Goal: Information Seeking & Learning: Learn about a topic

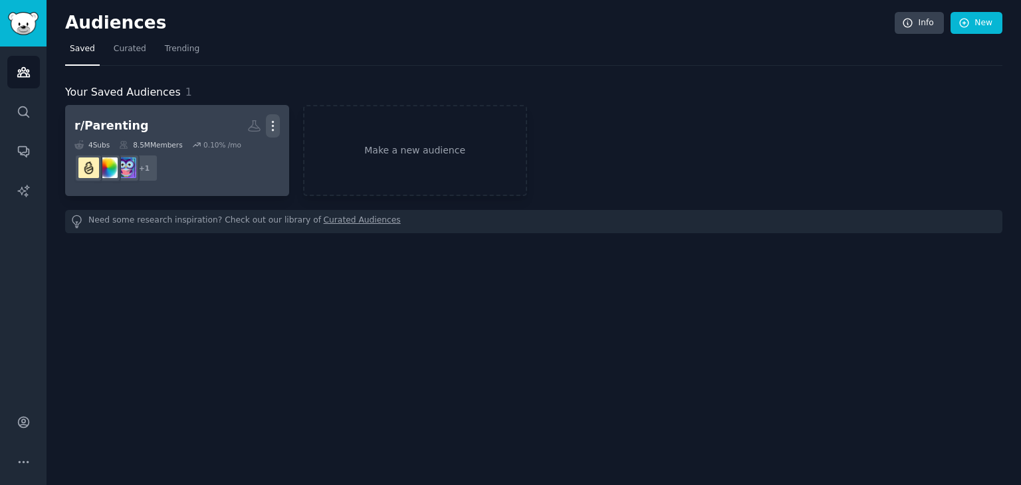
click at [269, 126] on icon "button" at bounding box center [273, 126] width 14 height 14
click at [240, 128] on p "View" at bounding box center [232, 131] width 22 height 14
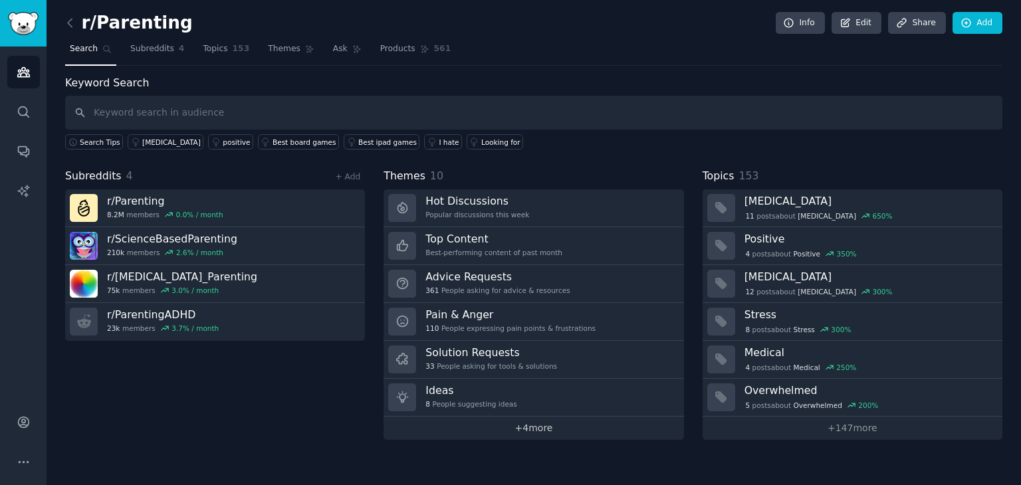
click at [542, 424] on link "+ 4 more" at bounding box center [534, 428] width 300 height 23
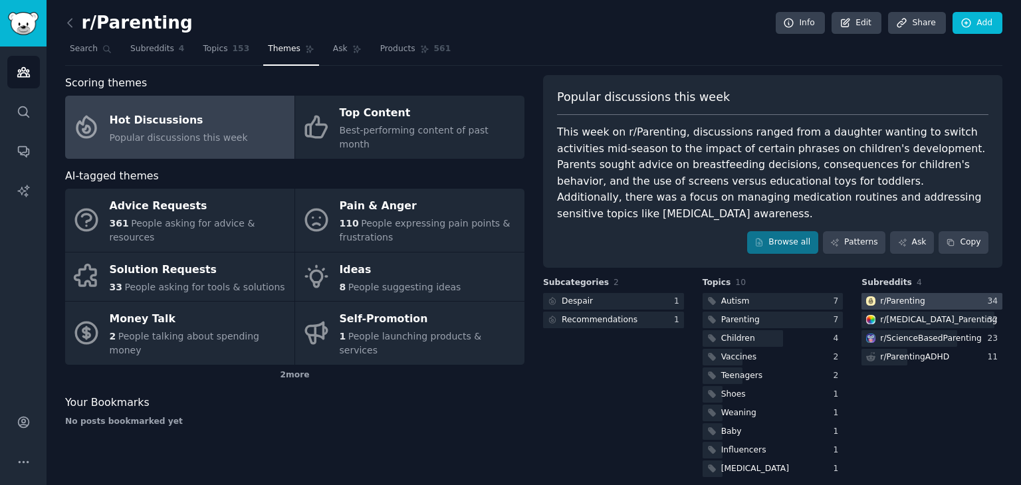
click at [909, 296] on div "r/ Parenting" at bounding box center [902, 302] width 45 height 12
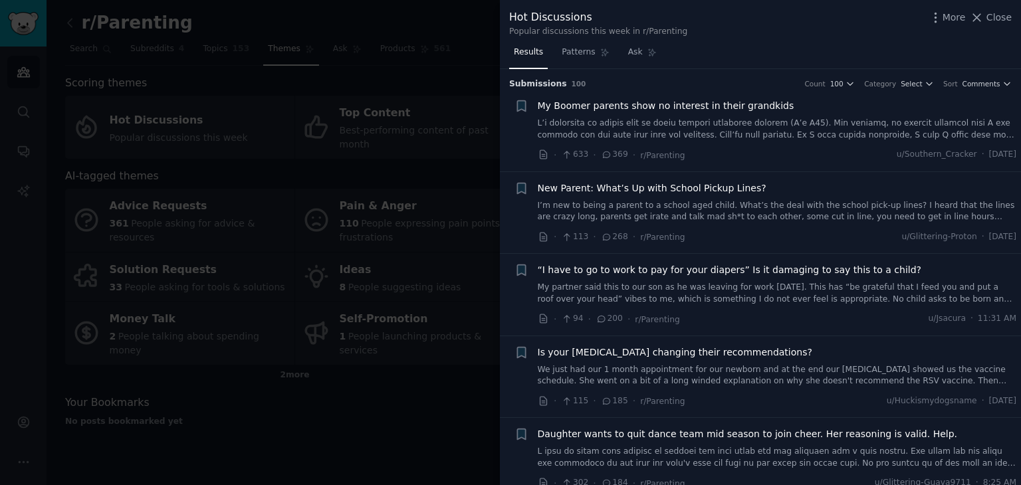
click at [652, 108] on span "My Boomer parents show no interest in their grandkids" at bounding box center [666, 106] width 257 height 14
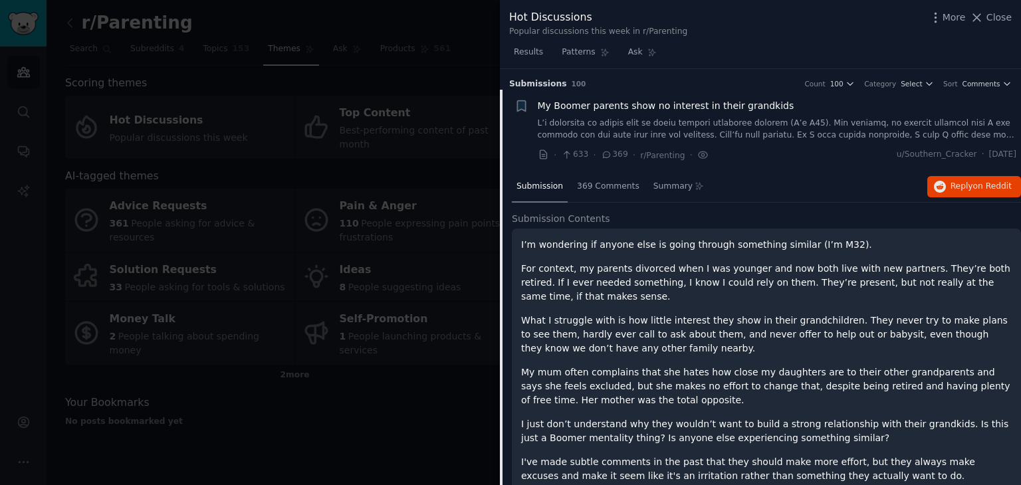
scroll to position [21, 0]
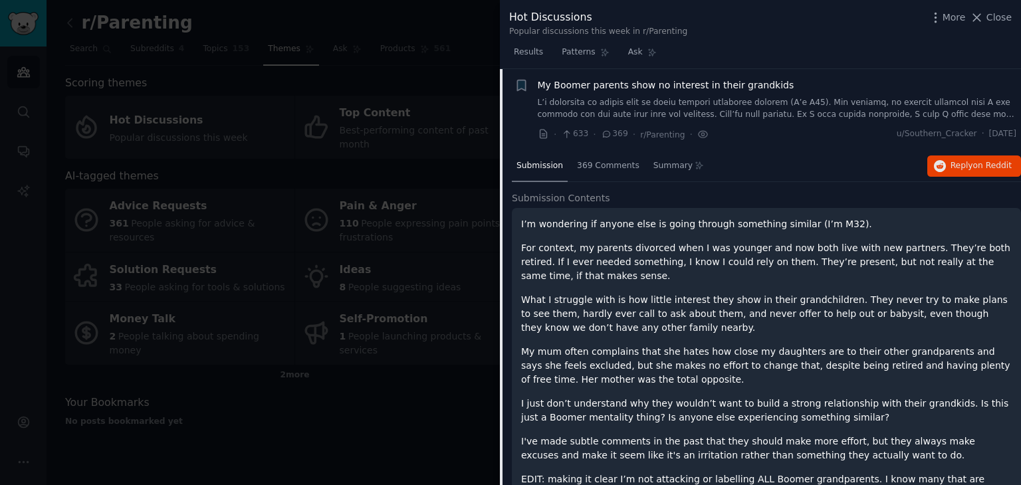
click at [562, 87] on span "My Boomer parents show no interest in their grandkids" at bounding box center [666, 85] width 257 height 14
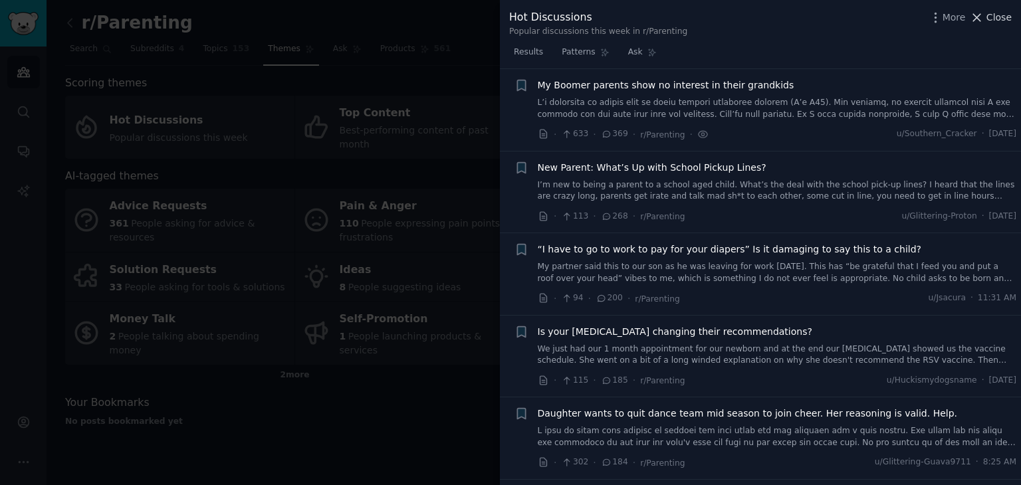
click at [975, 14] on icon at bounding box center [977, 18] width 14 height 14
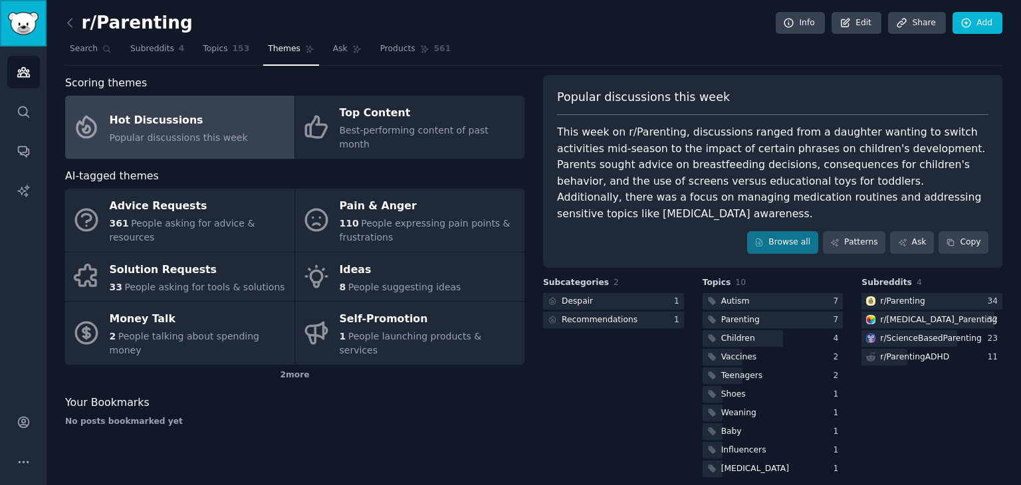
click at [18, 39] on link "Sidebar" at bounding box center [23, 23] width 47 height 47
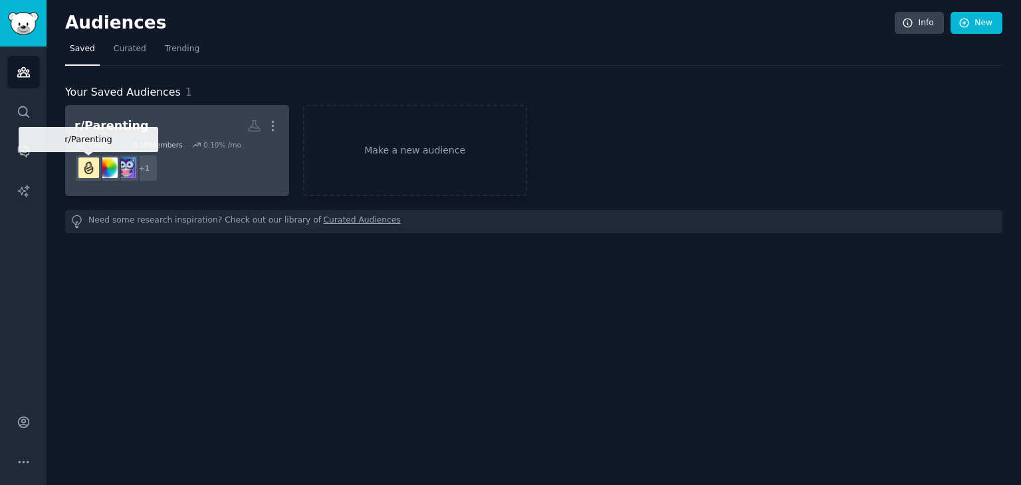
click at [85, 168] on img at bounding box center [88, 168] width 21 height 21
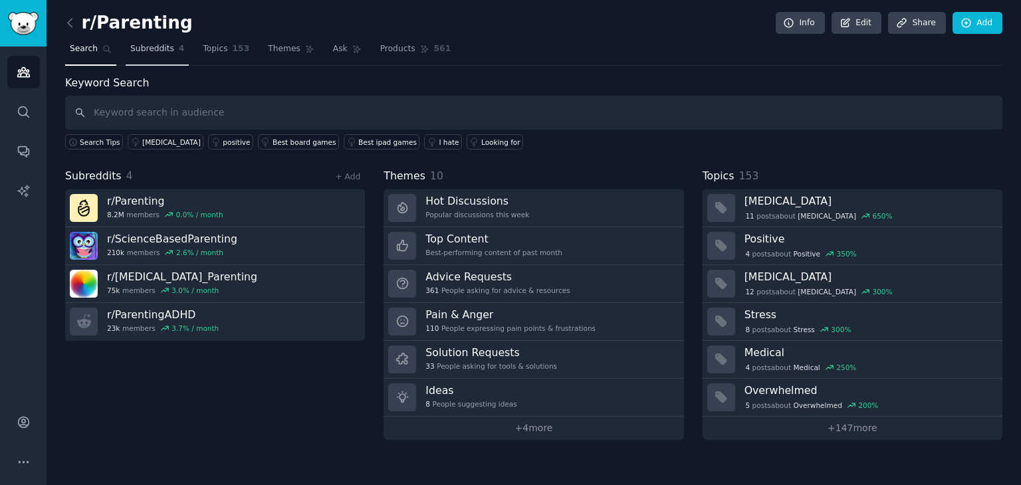
click at [156, 54] on span "Subreddits" at bounding box center [152, 49] width 44 height 12
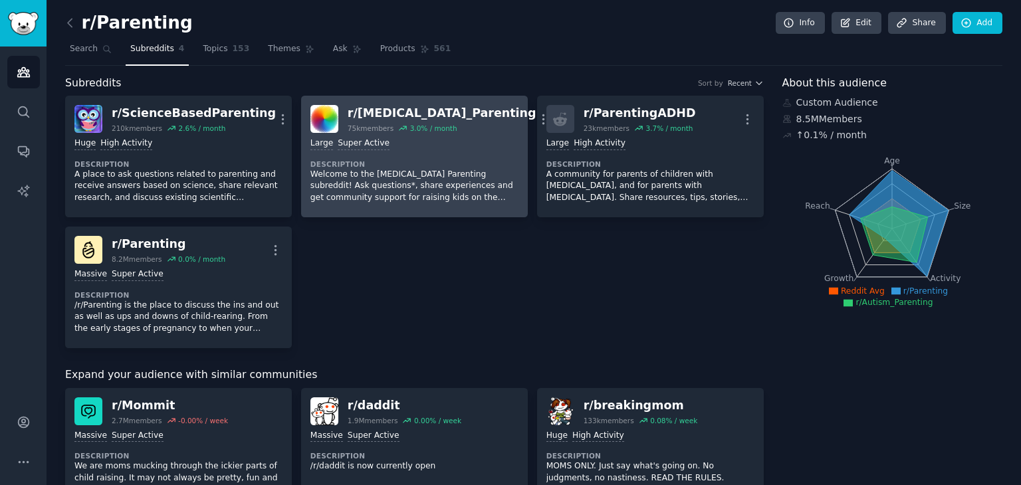
click at [502, 115] on div "r/ [MEDICAL_DATA]_Parenting 75k members 3.0 % / month More" at bounding box center [414, 119] width 208 height 28
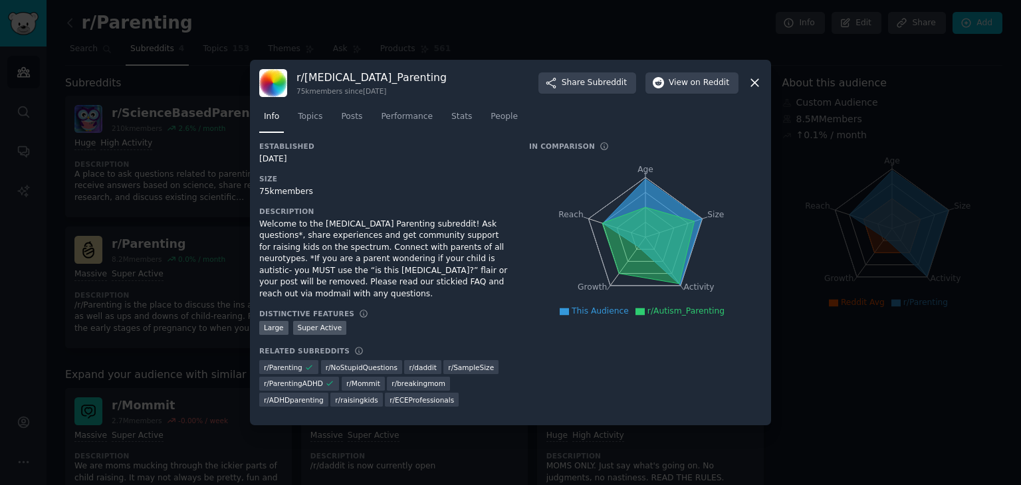
click at [755, 86] on icon at bounding box center [755, 83] width 14 height 14
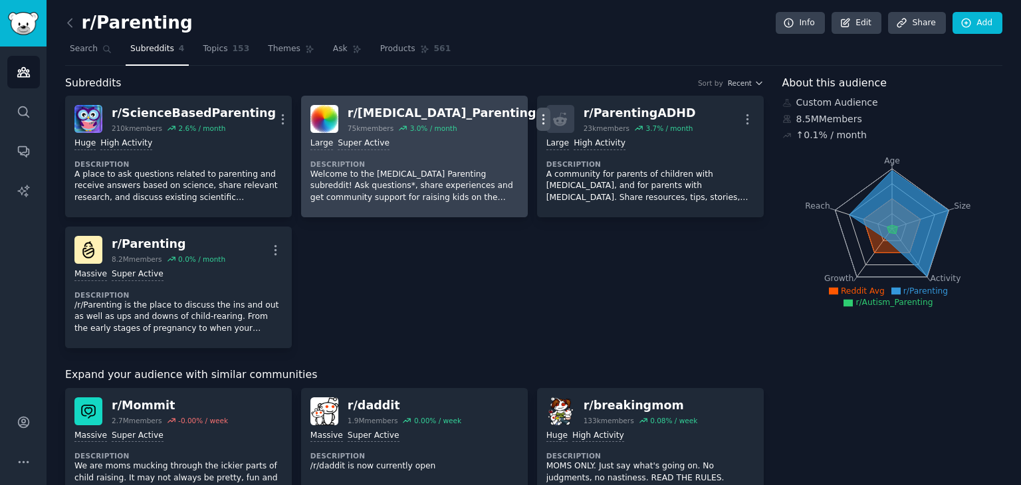
click at [536, 117] on icon "button" at bounding box center [543, 119] width 14 height 14
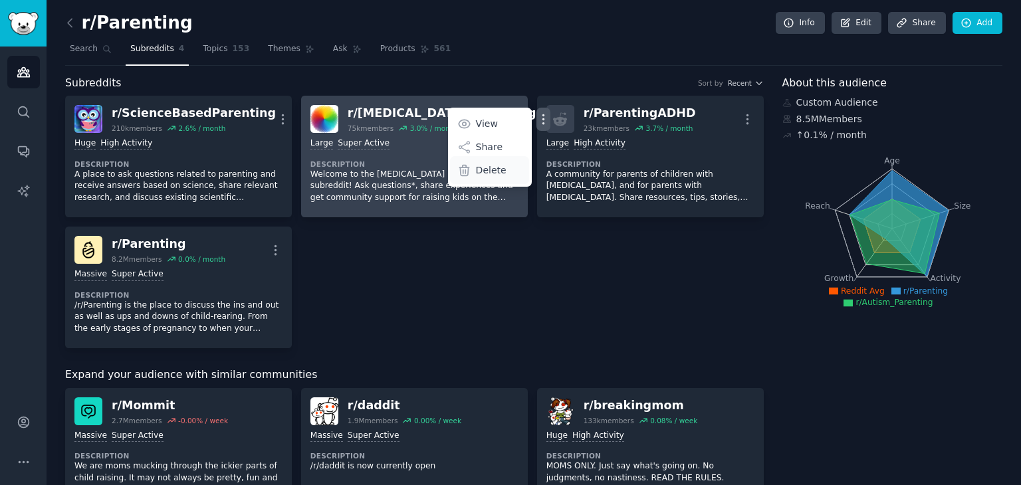
click at [476, 168] on p "Delete" at bounding box center [491, 171] width 31 height 14
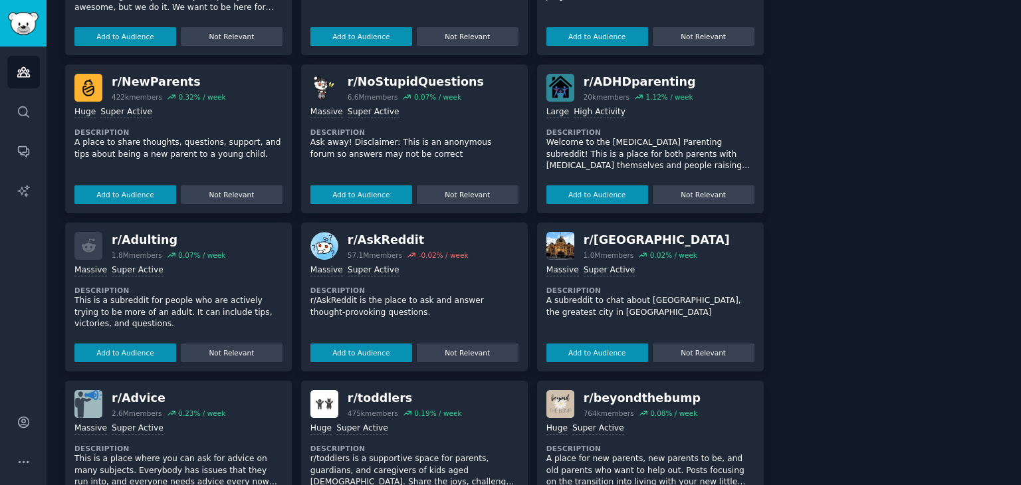
scroll to position [346, 0]
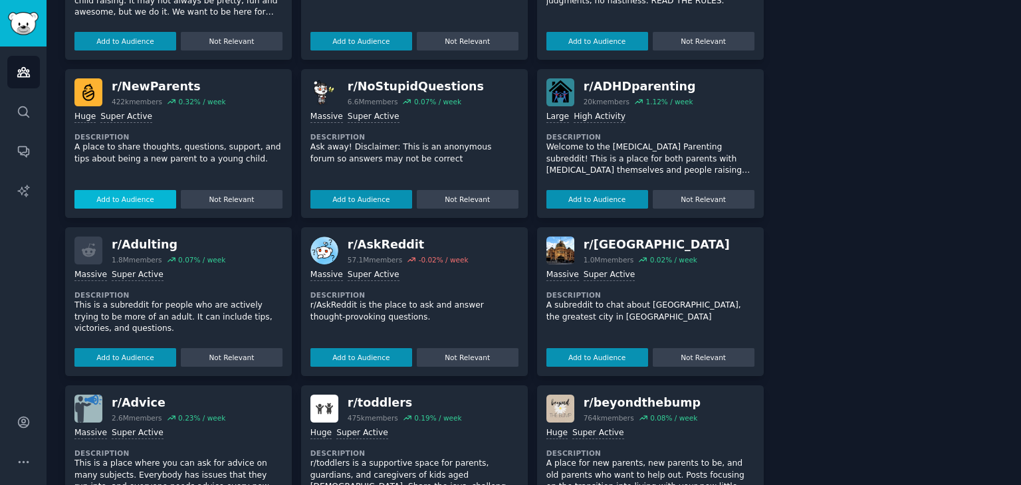
click at [149, 197] on button "Add to Audience" at bounding box center [125, 199] width 102 height 19
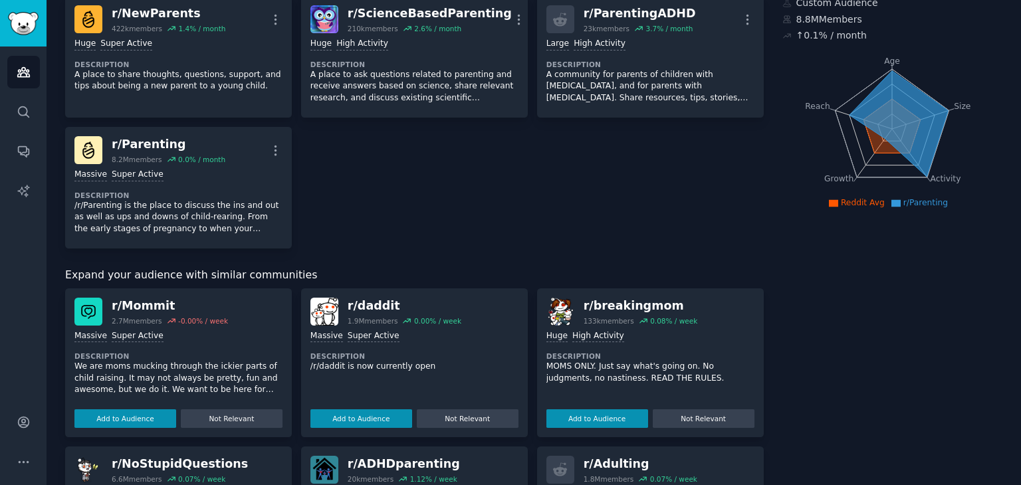
scroll to position [0, 0]
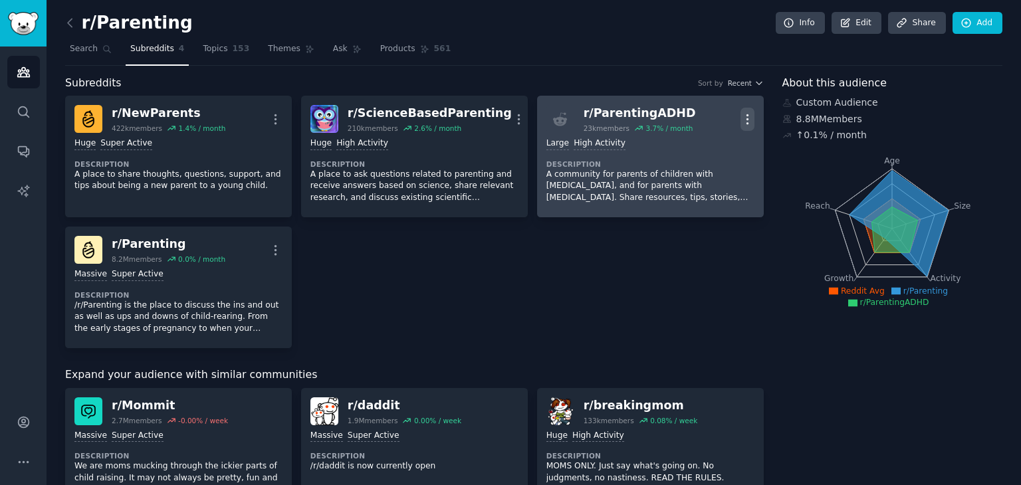
click at [747, 116] on icon "button" at bounding box center [748, 119] width 14 height 14
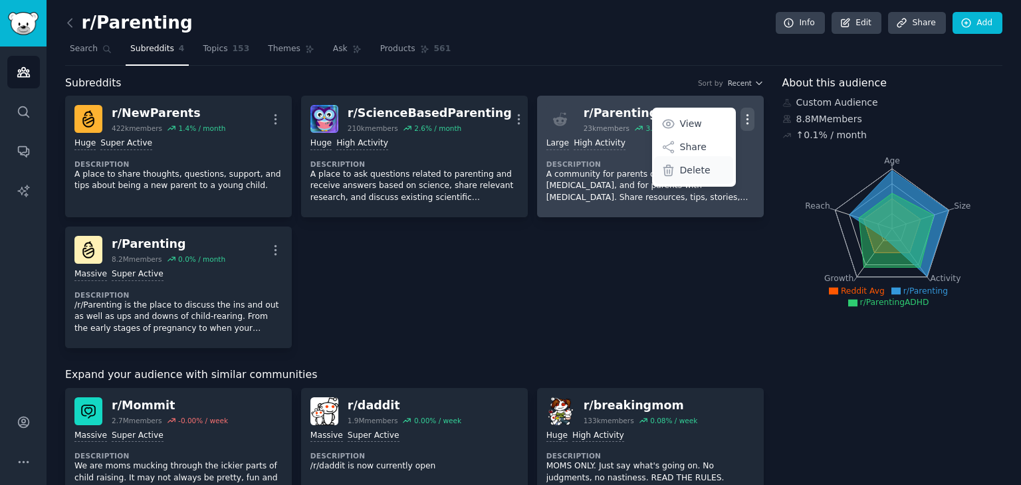
click at [693, 168] on p "Delete" at bounding box center [695, 171] width 31 height 14
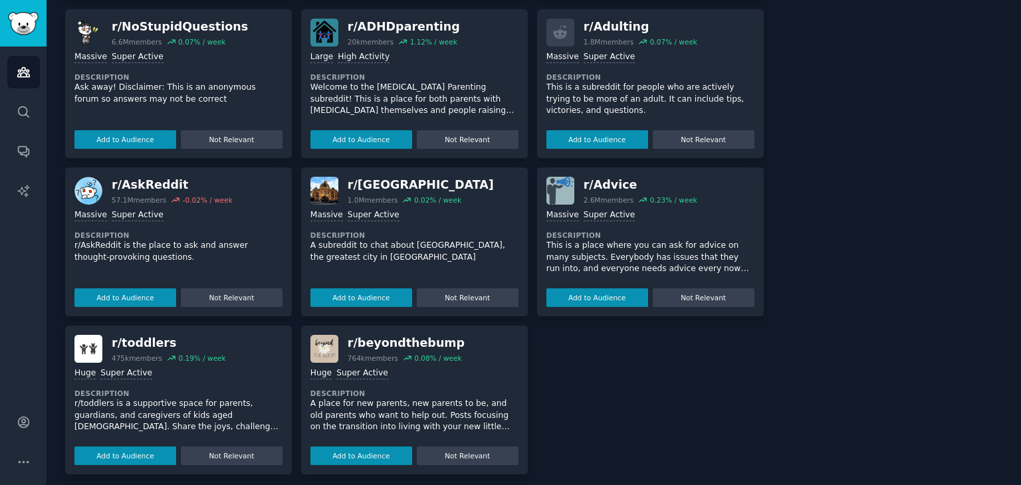
scroll to position [413, 0]
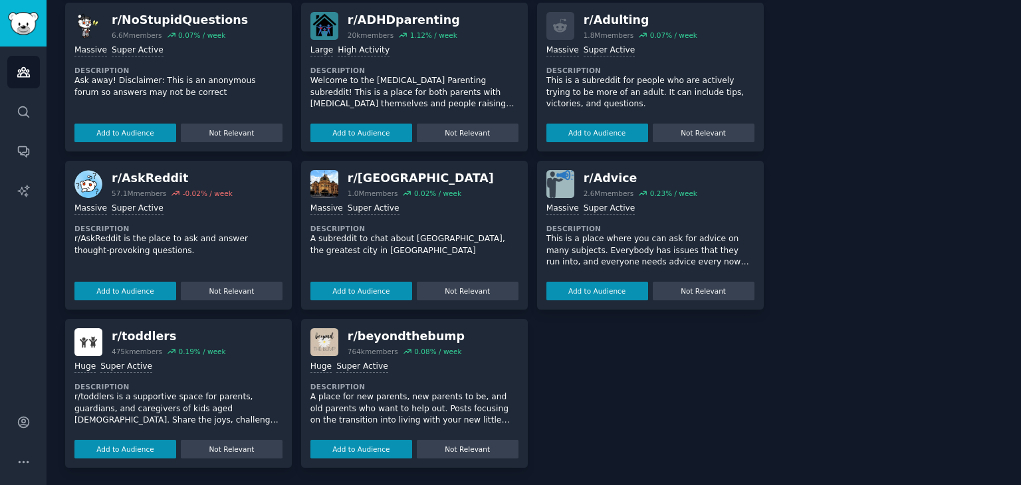
click at [86, 350] on img at bounding box center [88, 342] width 28 height 28
click at [136, 451] on button "Add to Audience" at bounding box center [125, 449] width 102 height 19
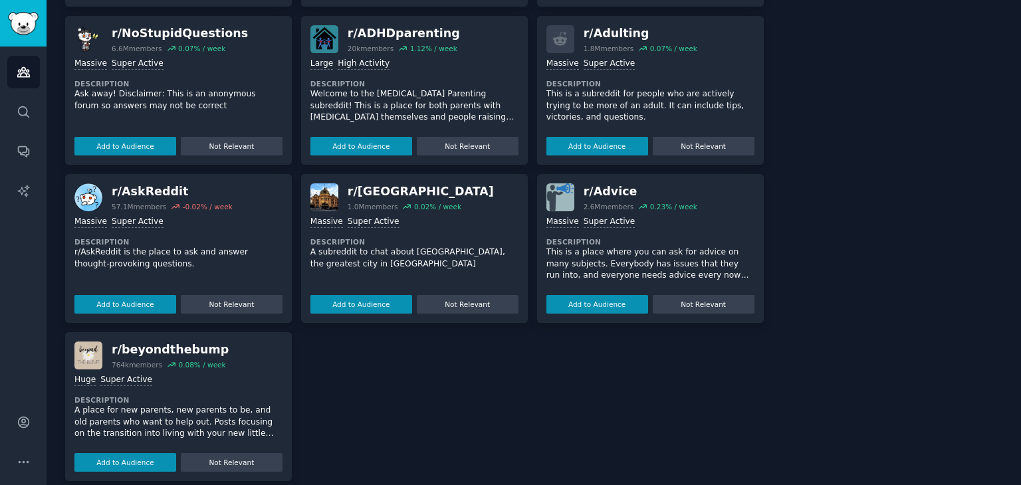
scroll to position [532, 0]
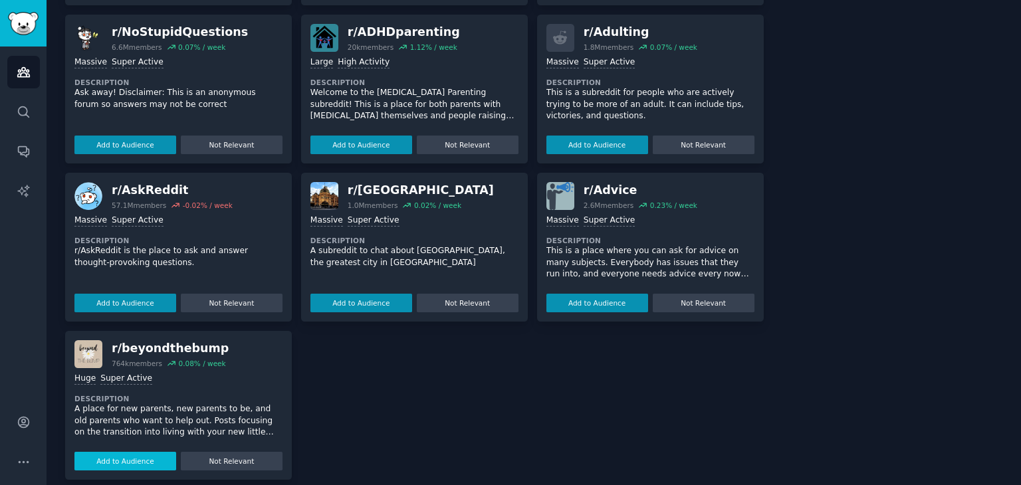
click at [147, 457] on button "Add to Audience" at bounding box center [125, 461] width 102 height 19
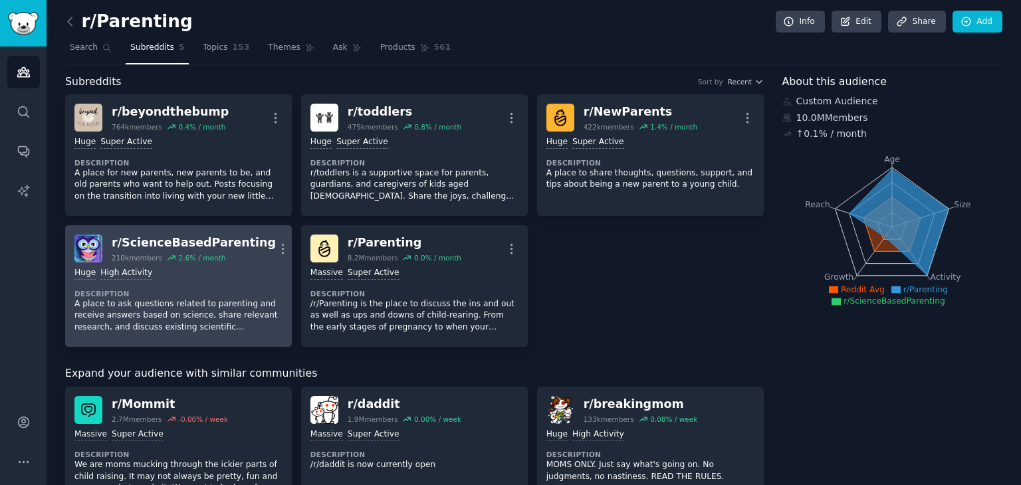
scroll to position [0, 0]
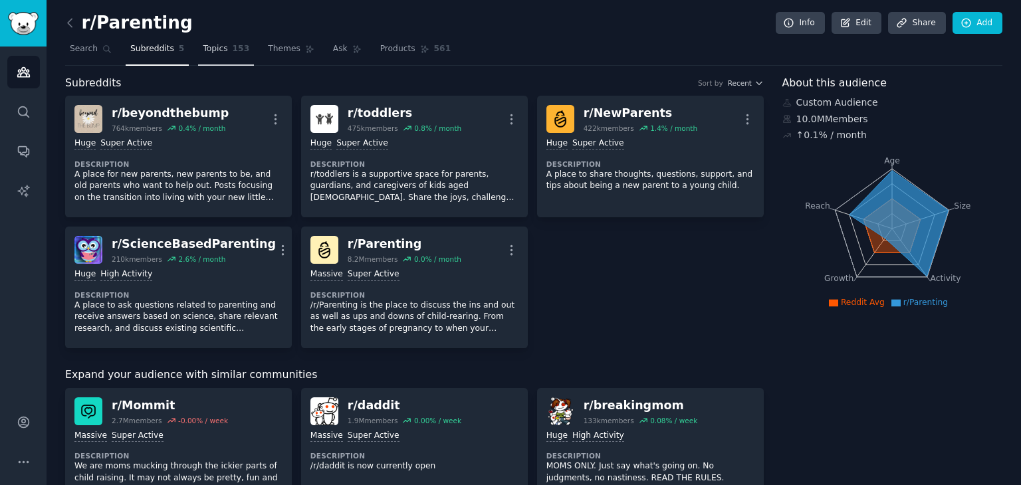
click at [218, 45] on link "Topics 153" at bounding box center [226, 52] width 56 height 27
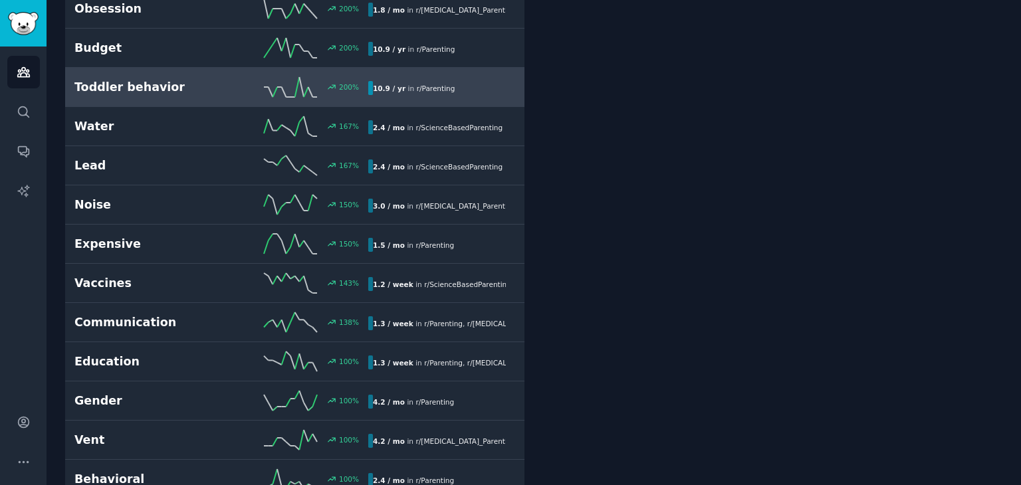
scroll to position [465, 0]
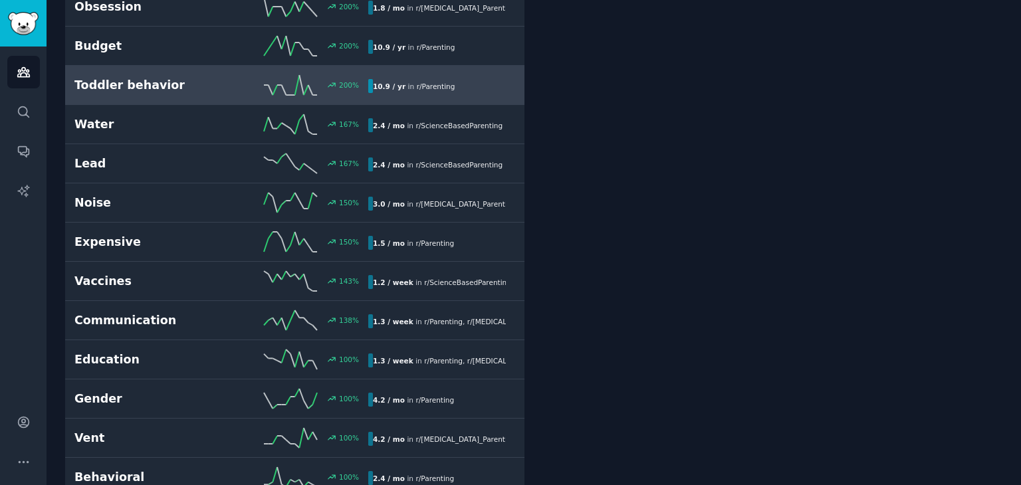
click at [209, 90] on h2 "Toddler behavior" at bounding box center [147, 85] width 147 height 17
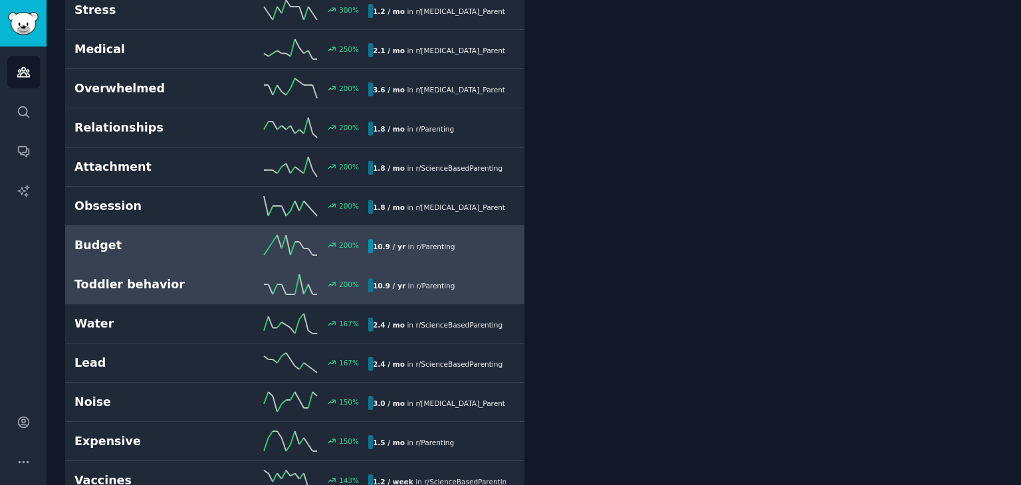
scroll to position [273, 0]
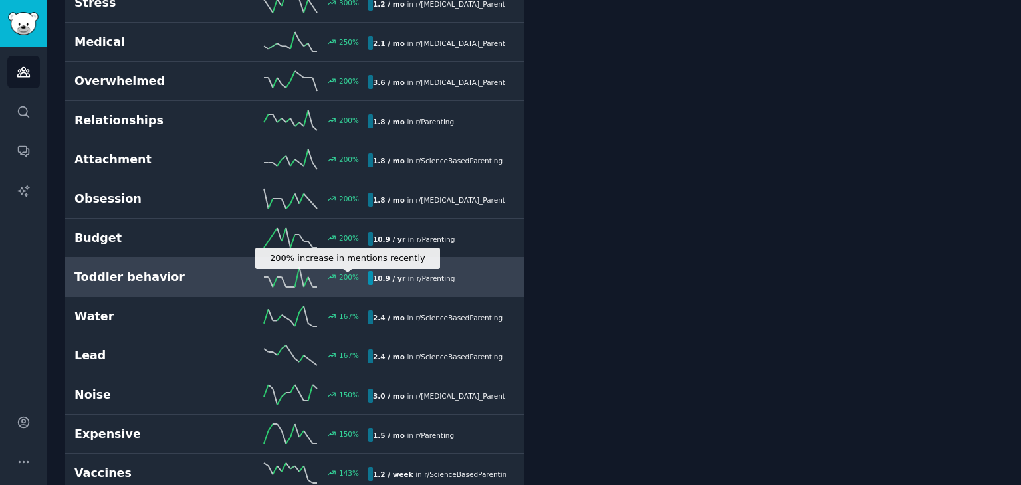
click at [348, 273] on div "200 %" at bounding box center [349, 277] width 20 height 9
click at [396, 275] on b "10.9 / yr" at bounding box center [389, 279] width 33 height 8
click at [434, 285] on link "Toddler behavior 200 % 10.9 / yr in r/ Parenting 200% increase in mentions rece…" at bounding box center [294, 277] width 459 height 39
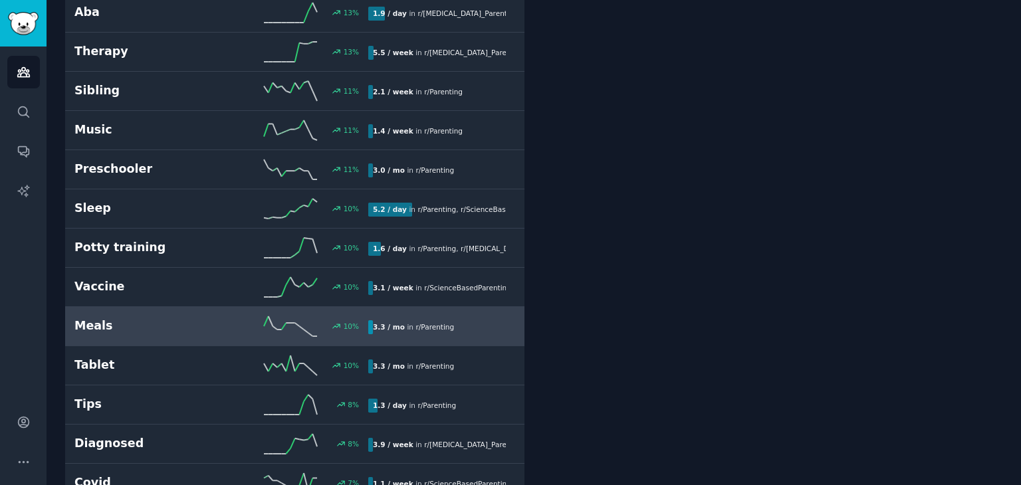
scroll to position [3464, 0]
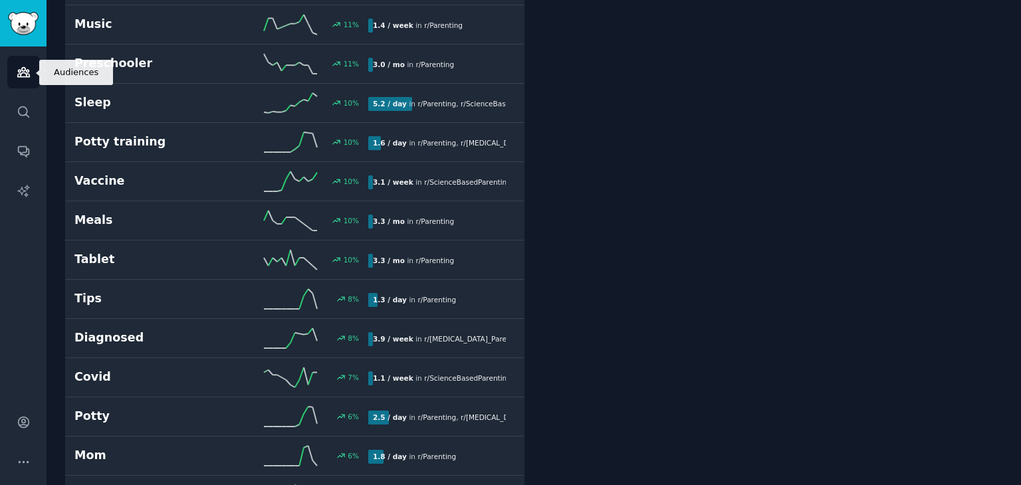
click at [27, 73] on icon "Sidebar" at bounding box center [23, 72] width 12 height 9
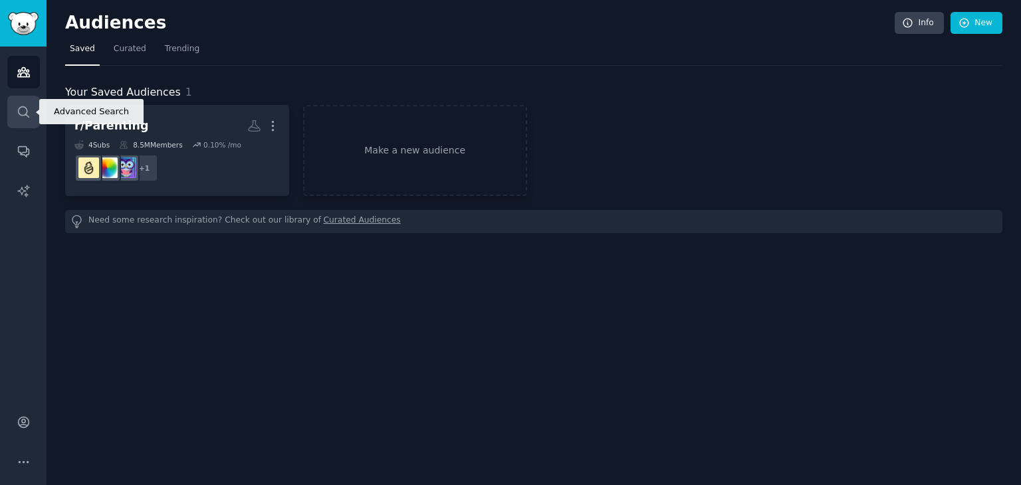
click at [34, 113] on link "Search" at bounding box center [23, 112] width 33 height 33
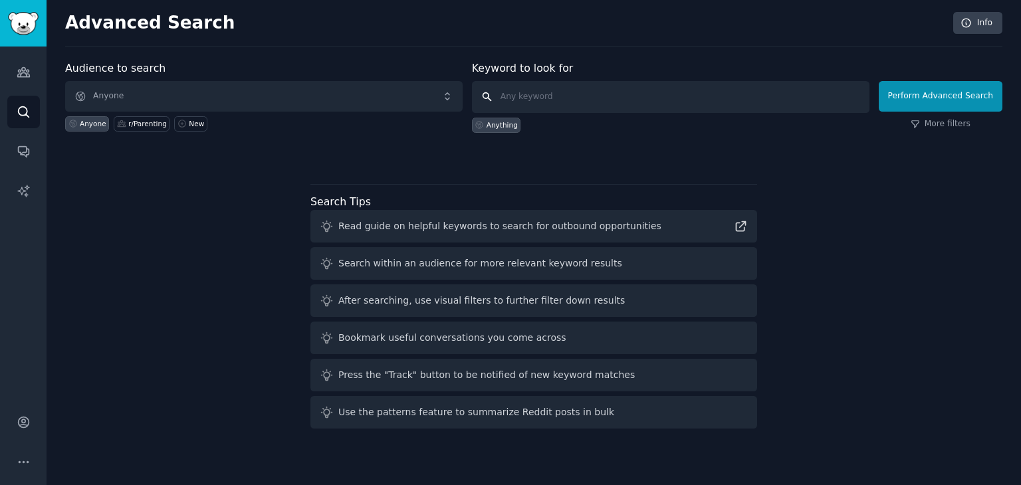
click at [532, 99] on input "text" at bounding box center [671, 97] width 398 height 32
type input "newborns"
click button "Perform Advanced Search" at bounding box center [941, 96] width 124 height 31
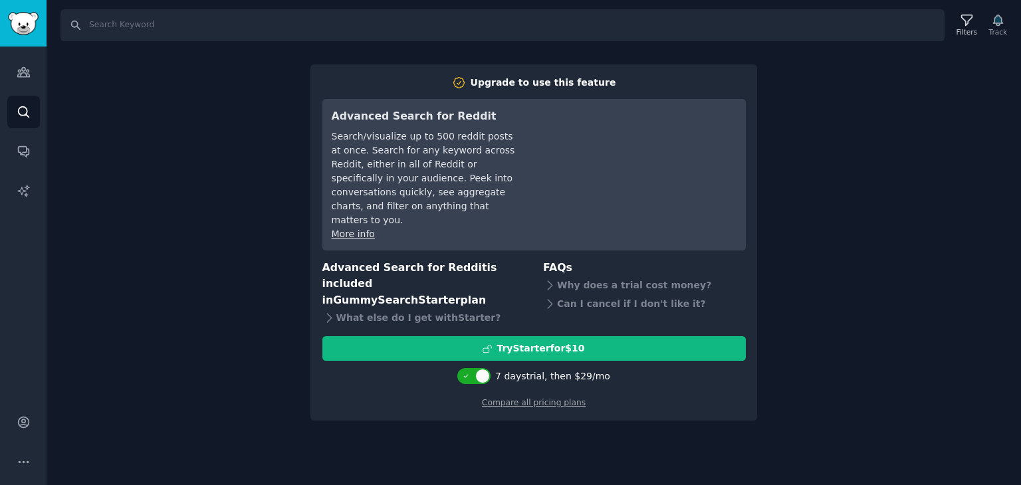
click at [843, 267] on div "Search Filters Track Upgrade to use this feature Advanced Search for Reddit Sea…" at bounding box center [534, 242] width 975 height 485
click at [30, 27] on img "Sidebar" at bounding box center [23, 23] width 31 height 23
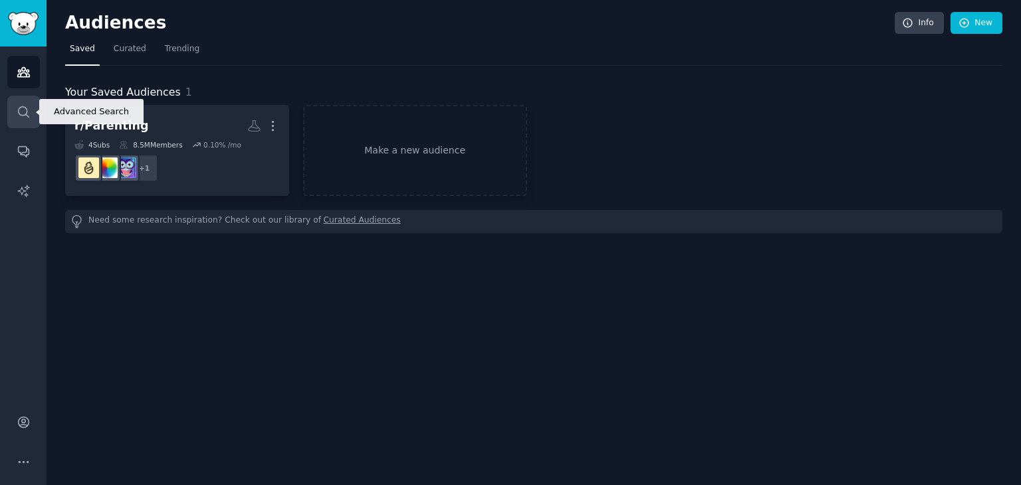
click at [21, 114] on icon "Sidebar" at bounding box center [24, 112] width 14 height 14
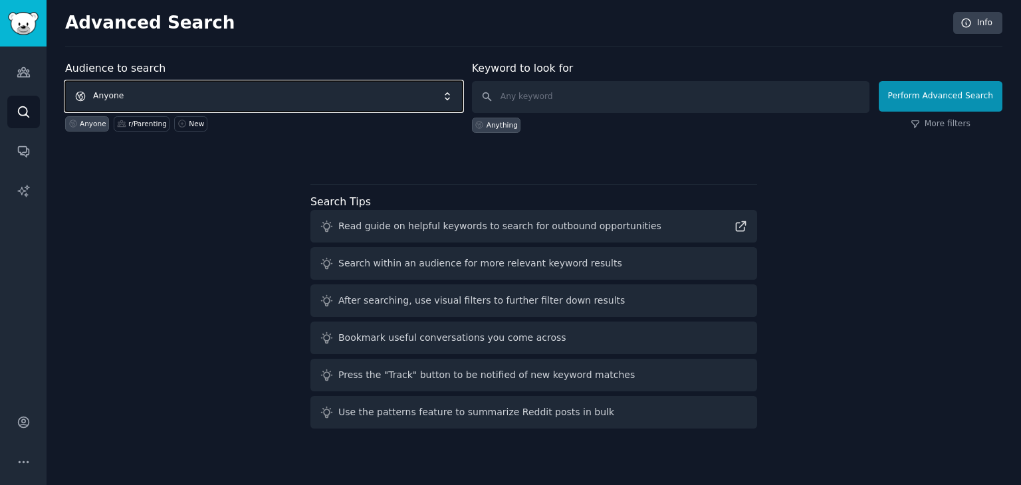
click at [172, 96] on span "Anyone" at bounding box center [264, 96] width 398 height 31
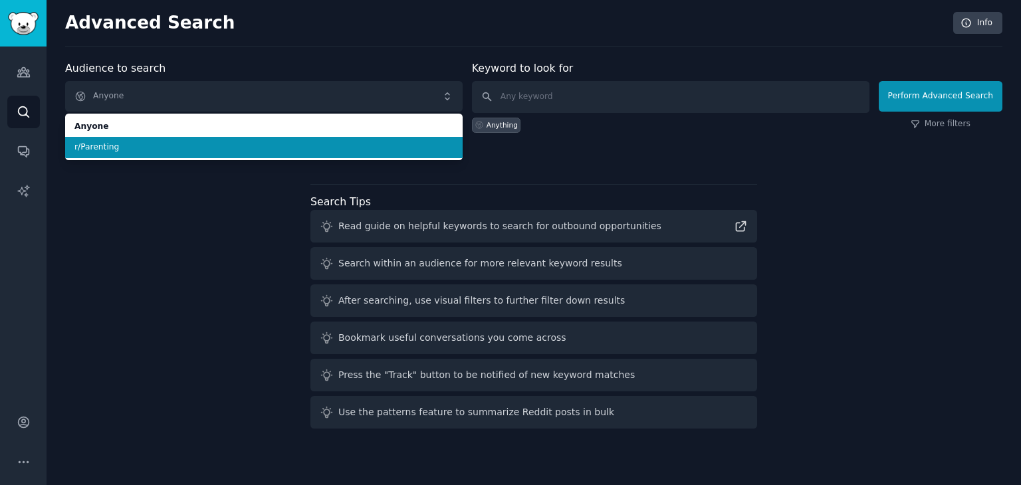
click at [129, 145] on span "r/Parenting" at bounding box center [263, 148] width 379 height 12
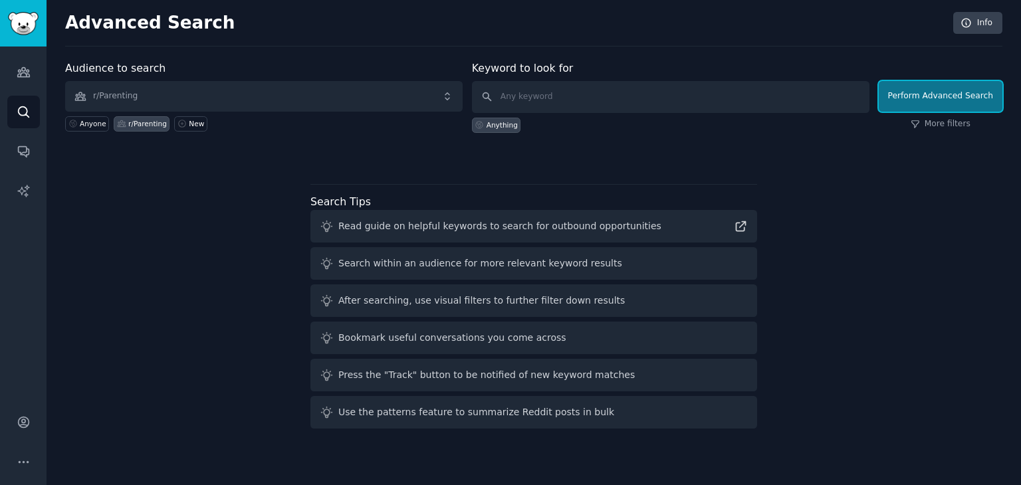
click at [901, 101] on button "Perform Advanced Search" at bounding box center [941, 96] width 124 height 31
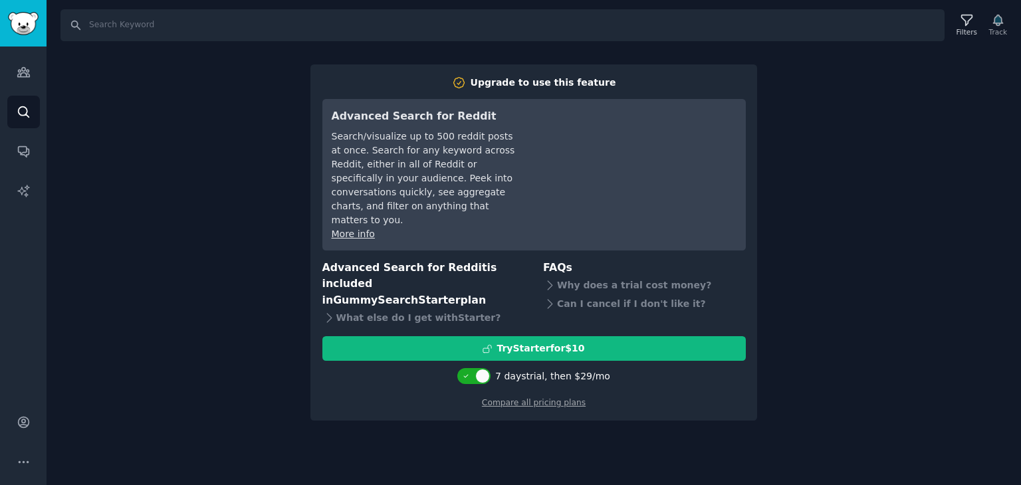
click at [357, 229] on link "More info" at bounding box center [353, 234] width 43 height 11
